Goal: Task Accomplishment & Management: Use online tool/utility

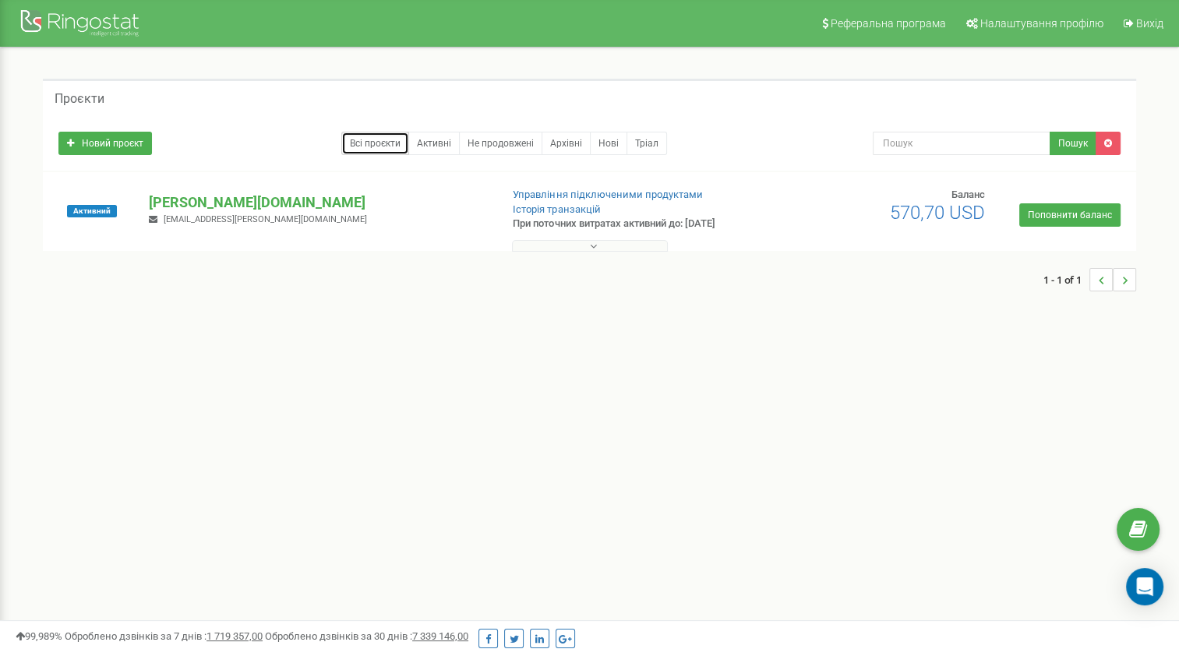
click at [386, 141] on link "Всі проєкти" at bounding box center [375, 143] width 68 height 23
click at [446, 140] on link "Активні" at bounding box center [433, 143] width 51 height 23
click at [476, 140] on link "Не продовжені" at bounding box center [500, 143] width 83 height 23
click at [573, 148] on link "Архівні" at bounding box center [566, 143] width 49 height 23
click at [613, 136] on link "Нові" at bounding box center [608, 143] width 37 height 23
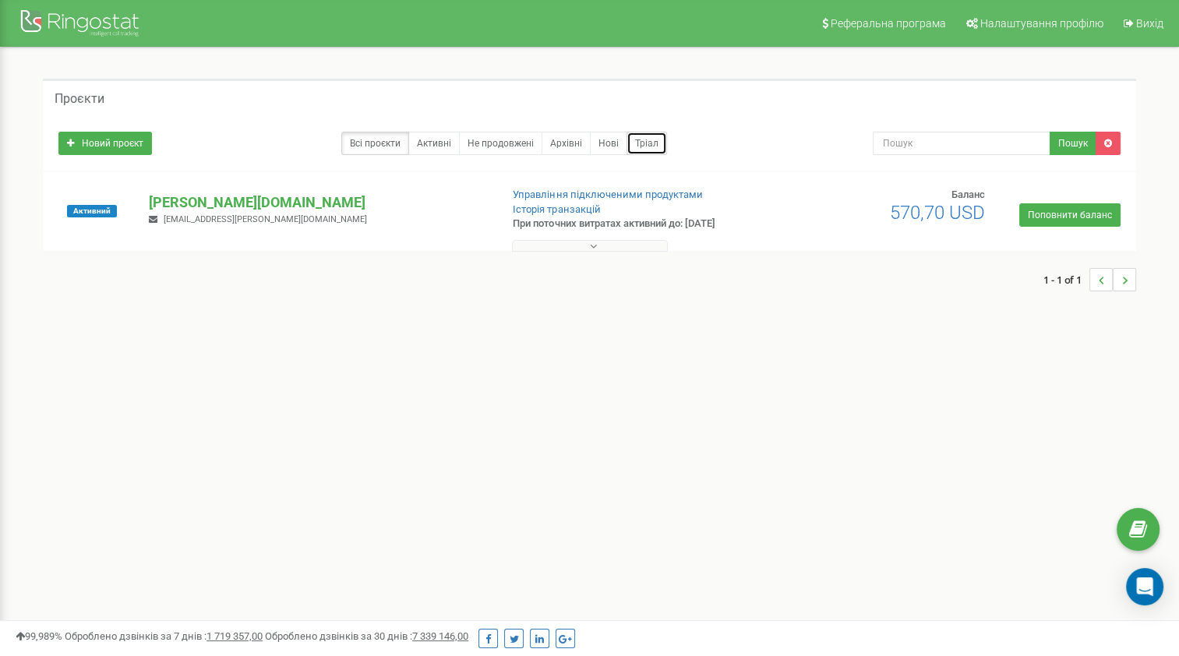
click at [648, 142] on link "Тріал" at bounding box center [647, 143] width 41 height 23
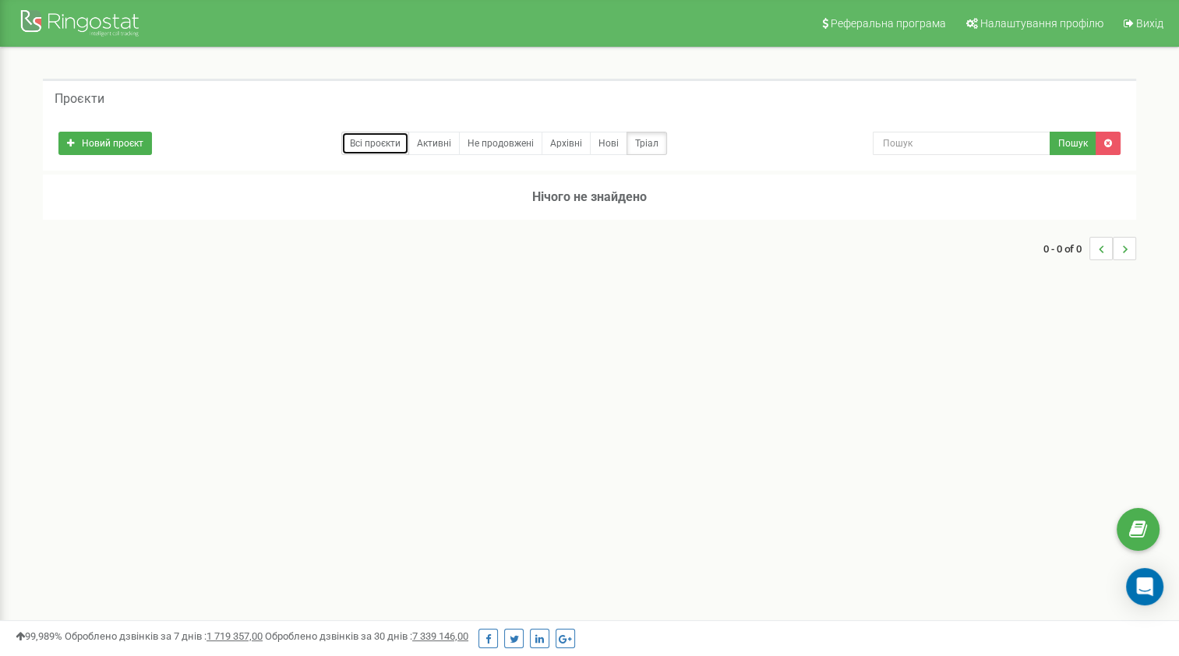
click at [383, 140] on link "Всі проєкти" at bounding box center [375, 143] width 68 height 23
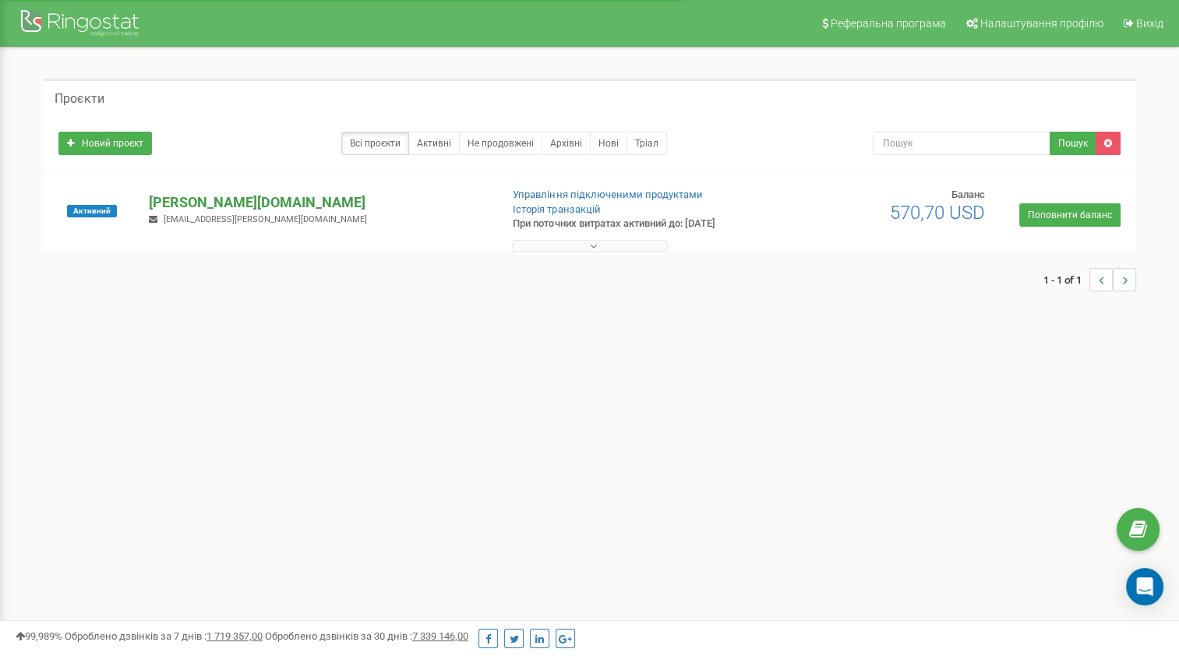
drag, startPoint x: 0, startPoint y: 0, endPoint x: 183, endPoint y: 198, distance: 269.7
click at [183, 198] on p "[PERSON_NAME][DOMAIN_NAME]" at bounding box center [318, 203] width 338 height 20
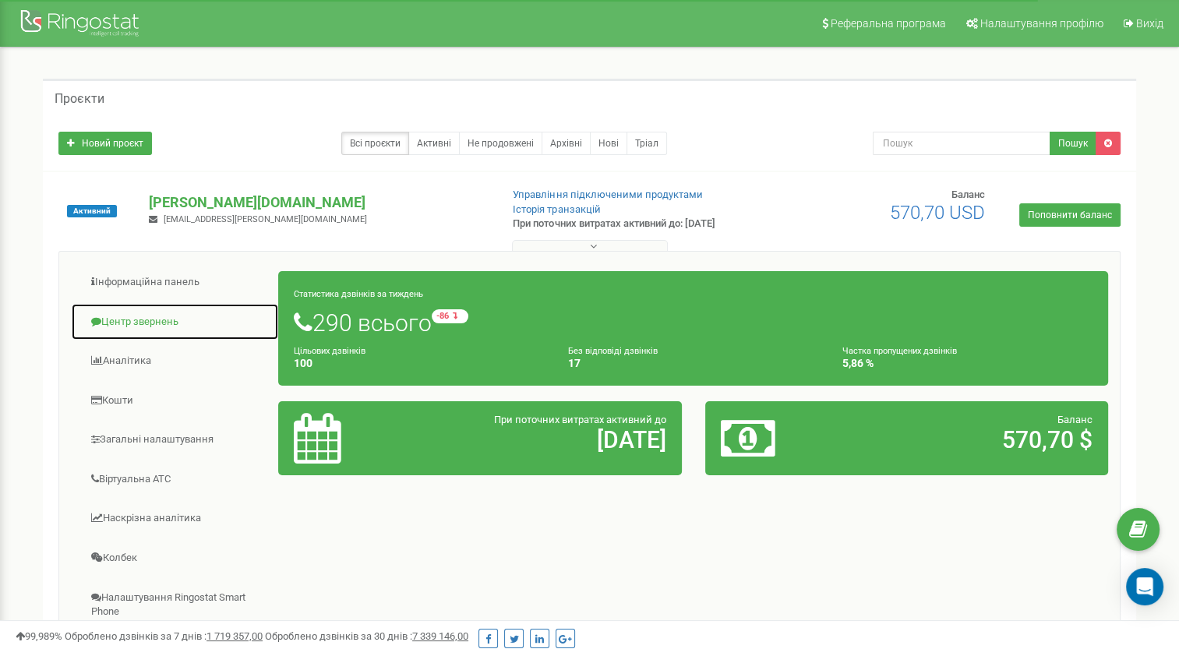
click at [160, 316] on link "Центр звернень" at bounding box center [175, 322] width 208 height 38
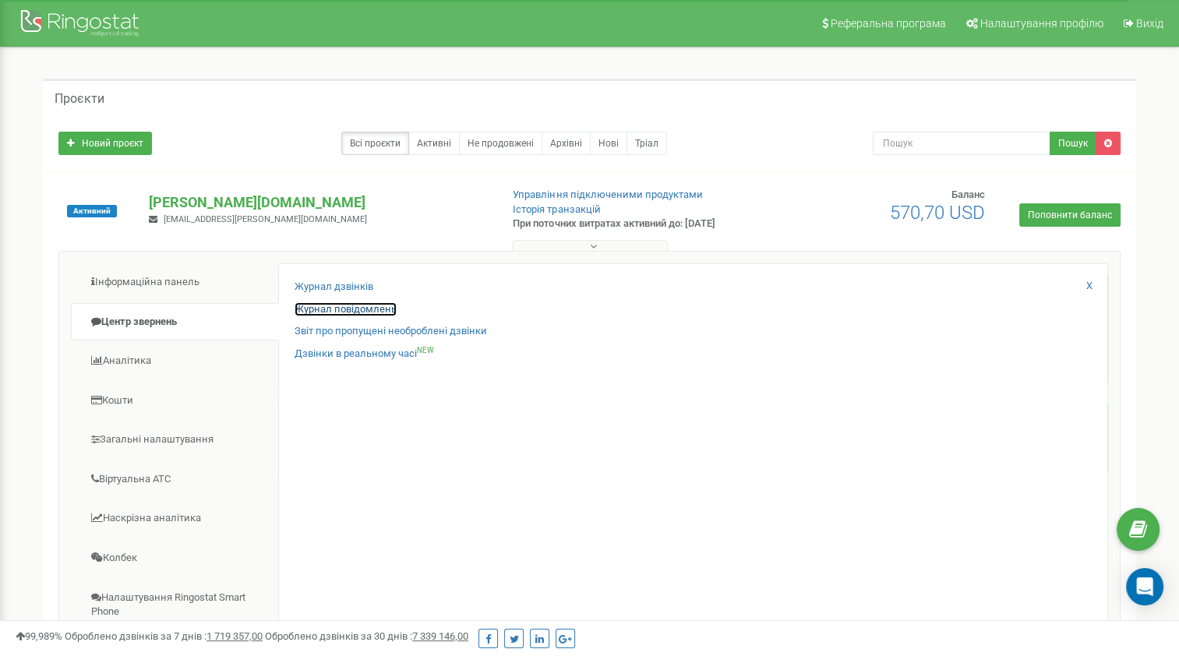
click at [318, 303] on link "Журнал повідомлень" at bounding box center [346, 309] width 102 height 15
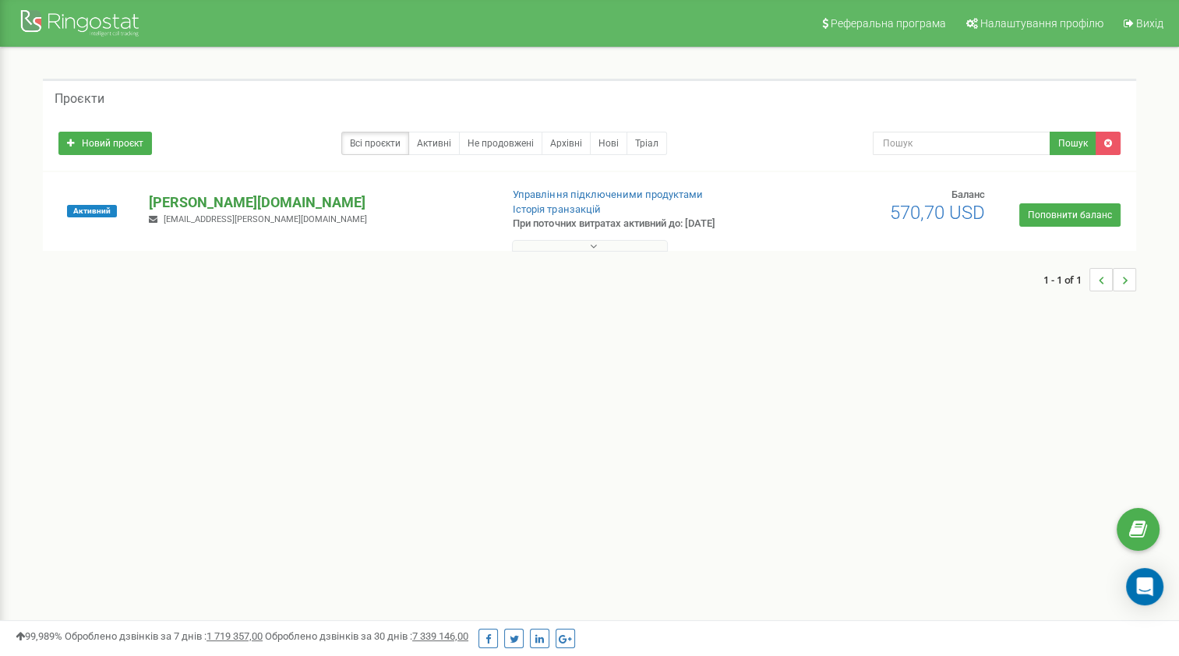
click at [186, 199] on p "[PERSON_NAME][DOMAIN_NAME]" at bounding box center [318, 203] width 338 height 20
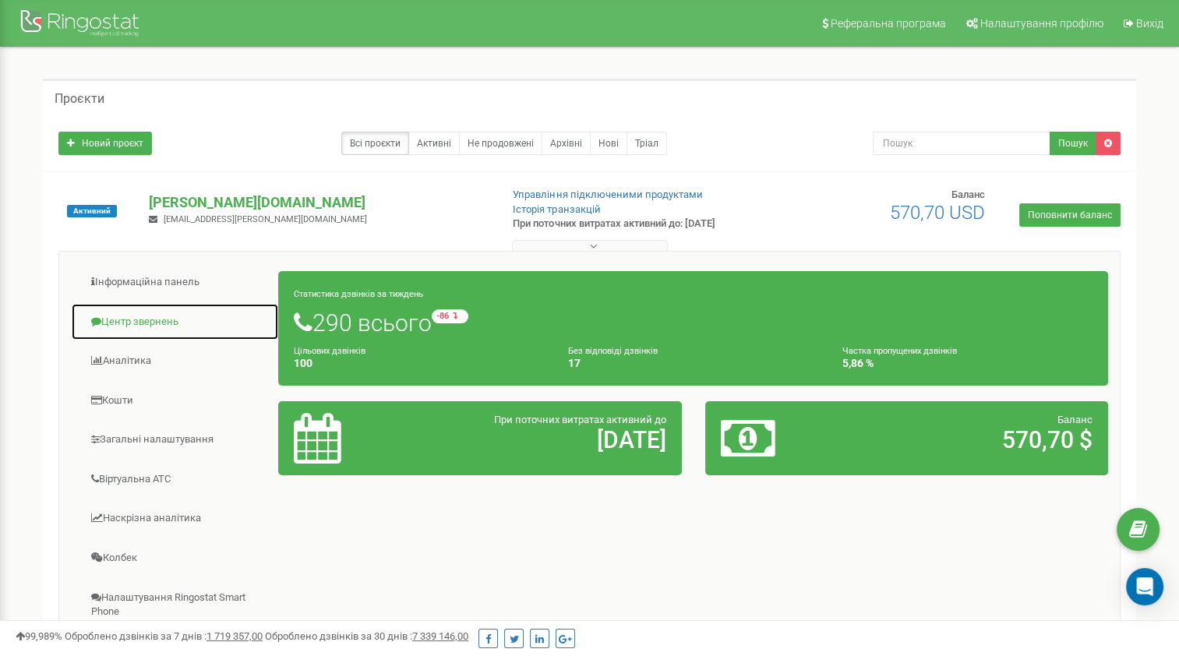
click at [140, 326] on link "Центр звернень" at bounding box center [175, 322] width 208 height 38
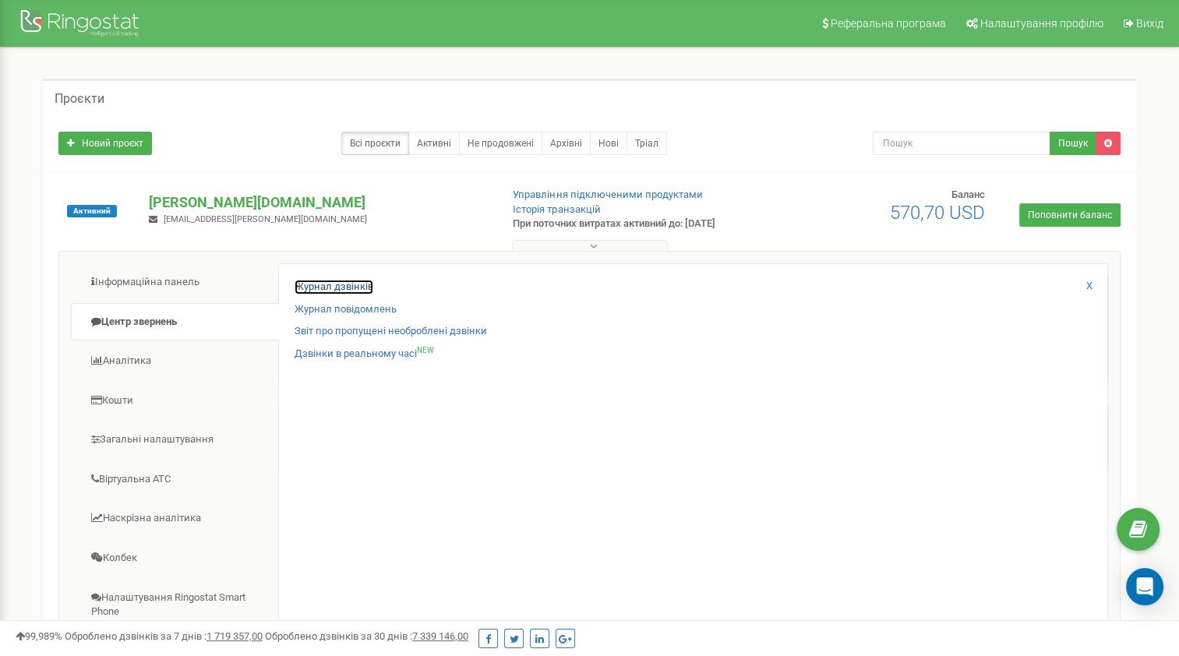
click at [327, 285] on link "Журнал дзвінків" at bounding box center [334, 287] width 79 height 15
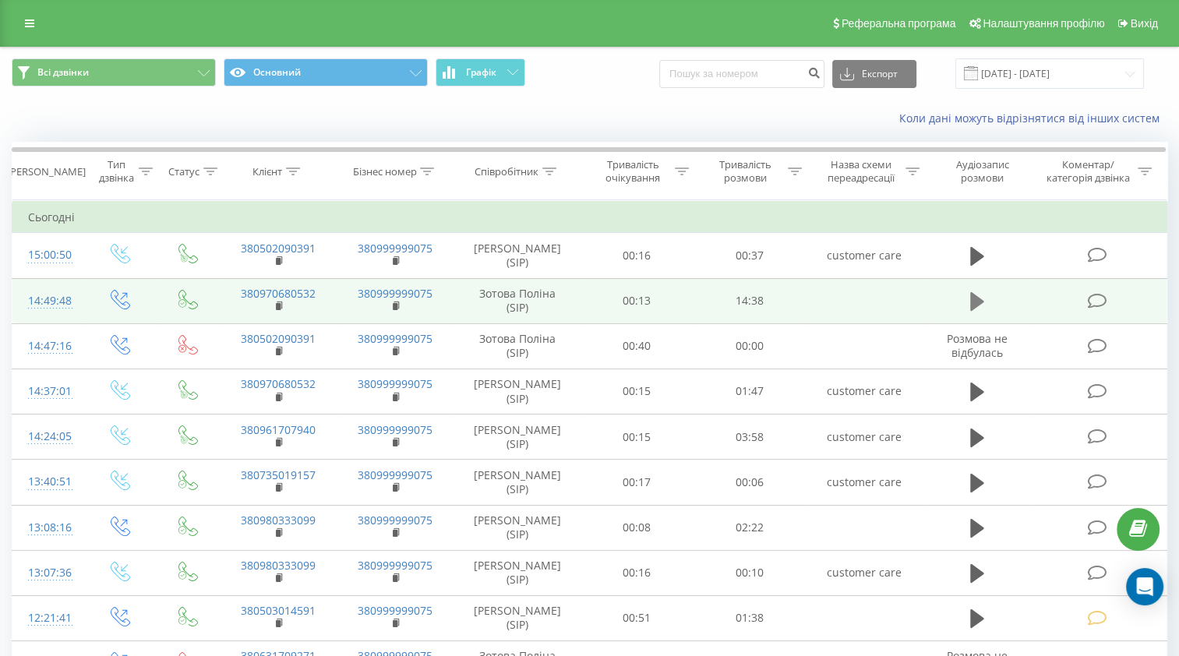
click at [971, 301] on icon at bounding box center [977, 301] width 14 height 19
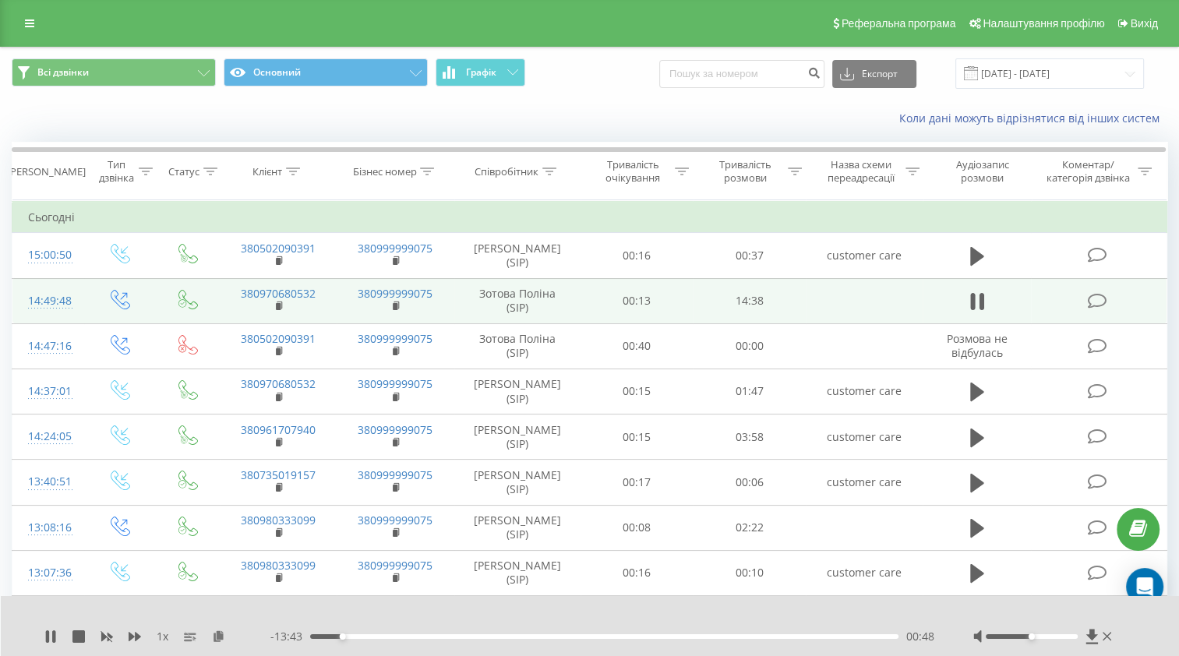
click at [327, 640] on div "- 13:43 00:48 00:48" at bounding box center [602, 637] width 664 height 16
click at [323, 635] on div "00:20" at bounding box center [604, 636] width 588 height 5
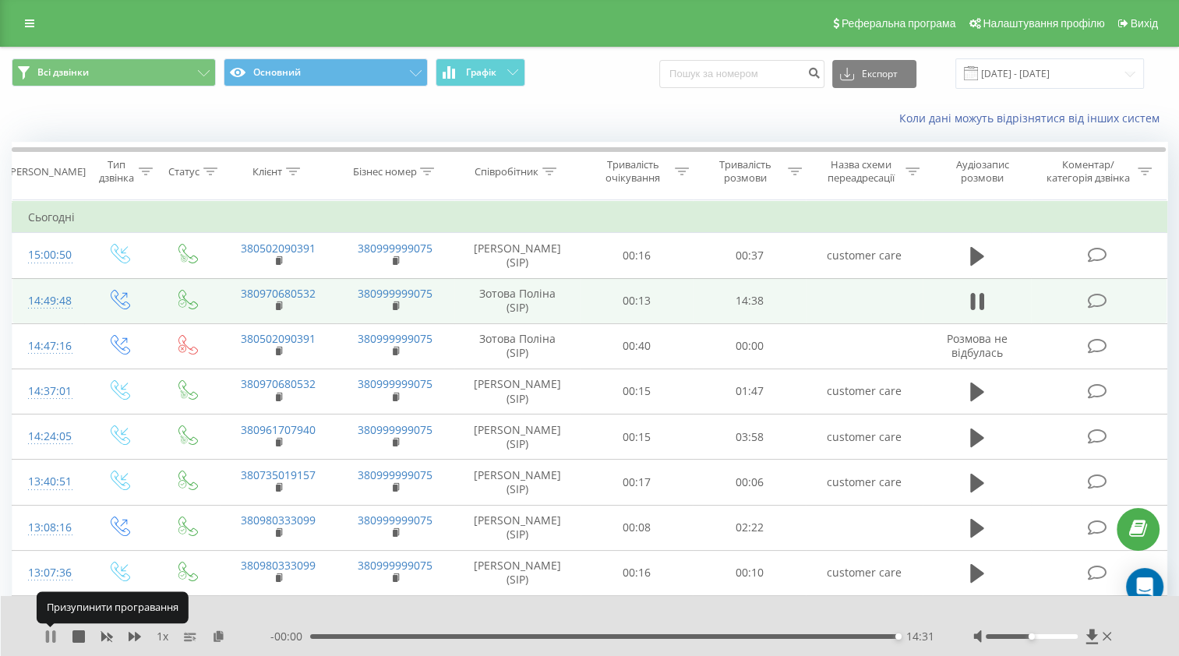
click at [47, 636] on icon at bounding box center [47, 637] width 3 height 12
